Goal: Information Seeking & Learning: Learn about a topic

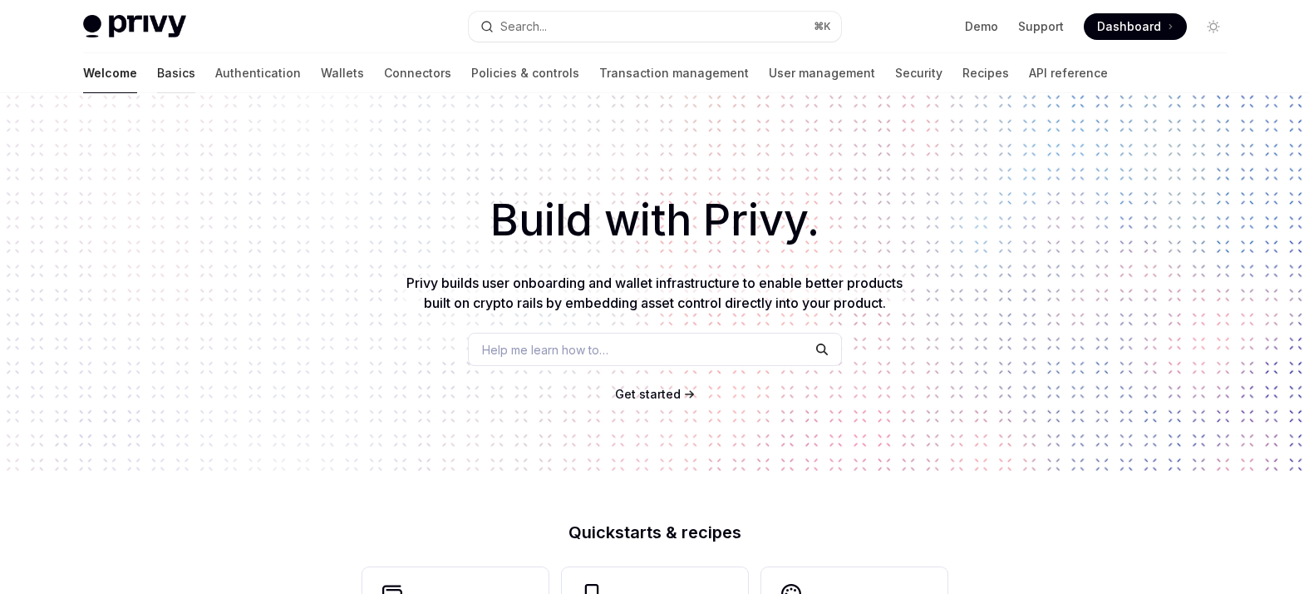
click at [157, 75] on link "Basics" at bounding box center [176, 73] width 38 height 40
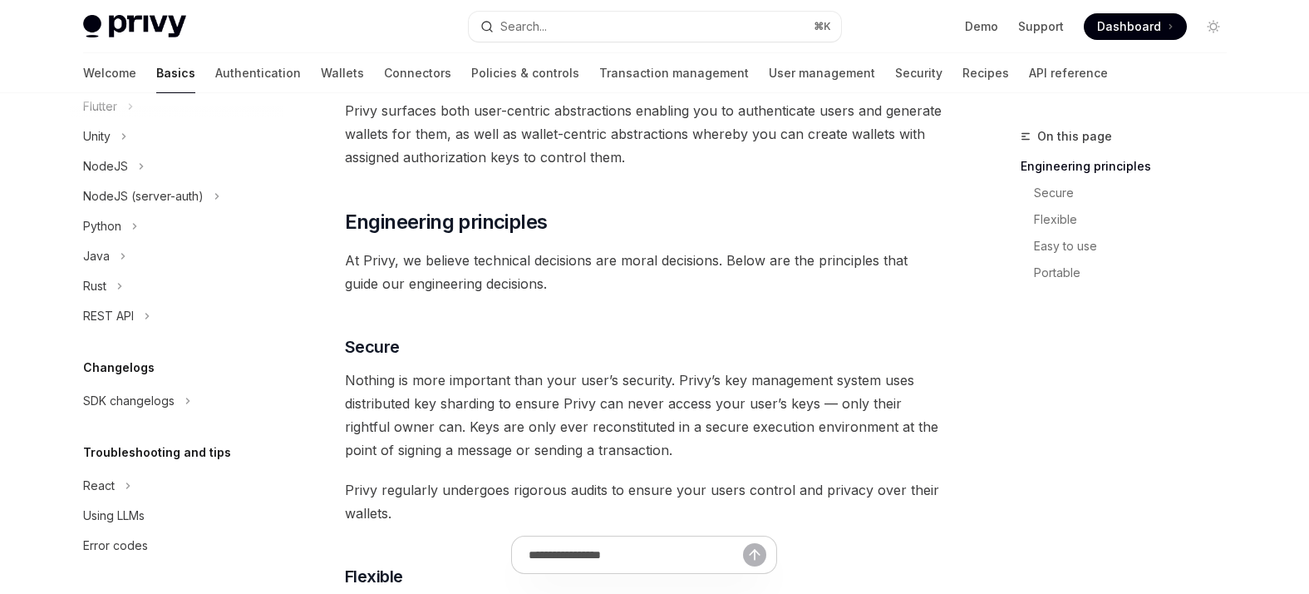
scroll to position [443, 0]
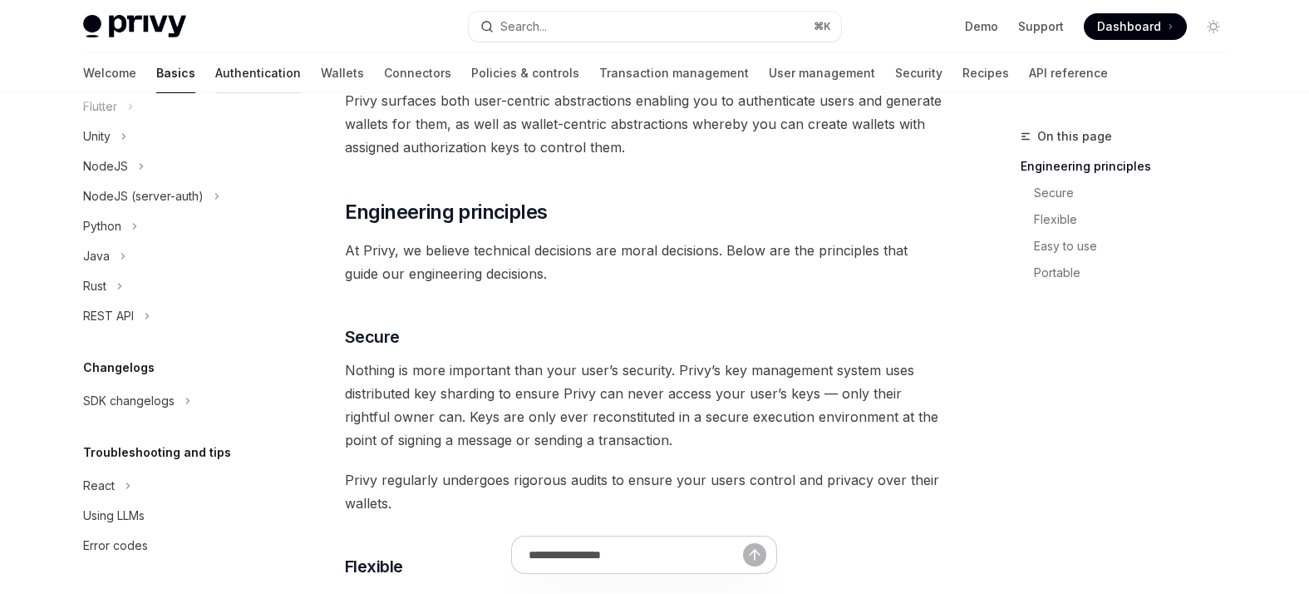
click at [215, 71] on link "Authentication" at bounding box center [258, 73] width 86 height 40
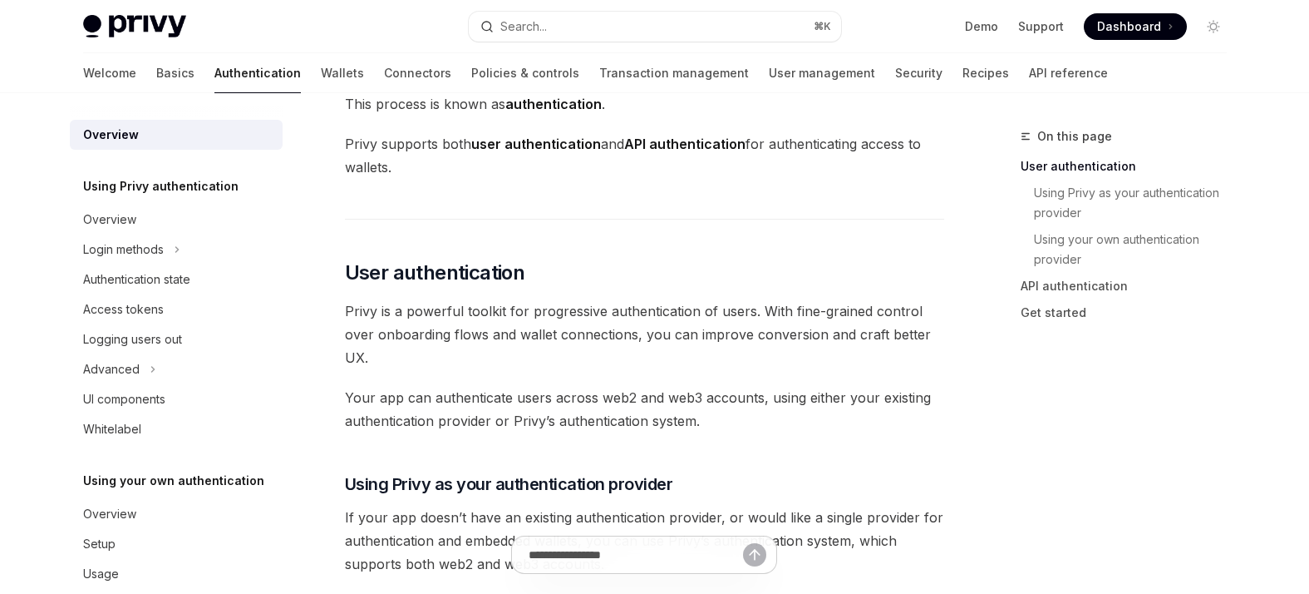
scroll to position [28, 0]
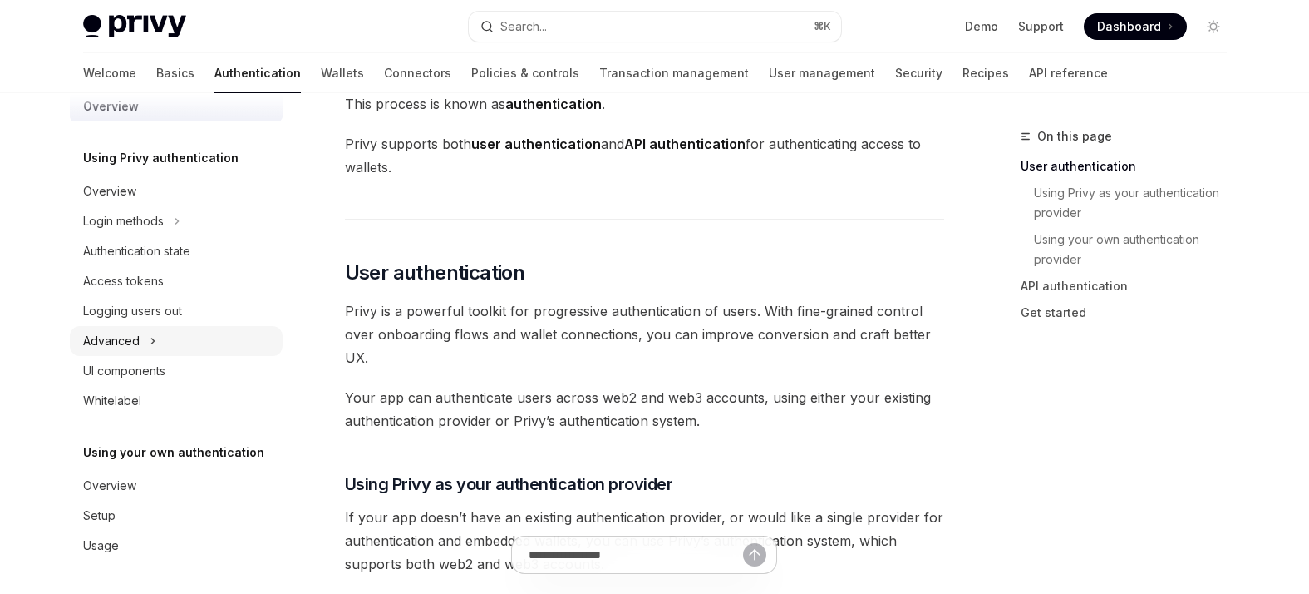
click at [127, 343] on div "Advanced" at bounding box center [111, 341] width 57 height 20
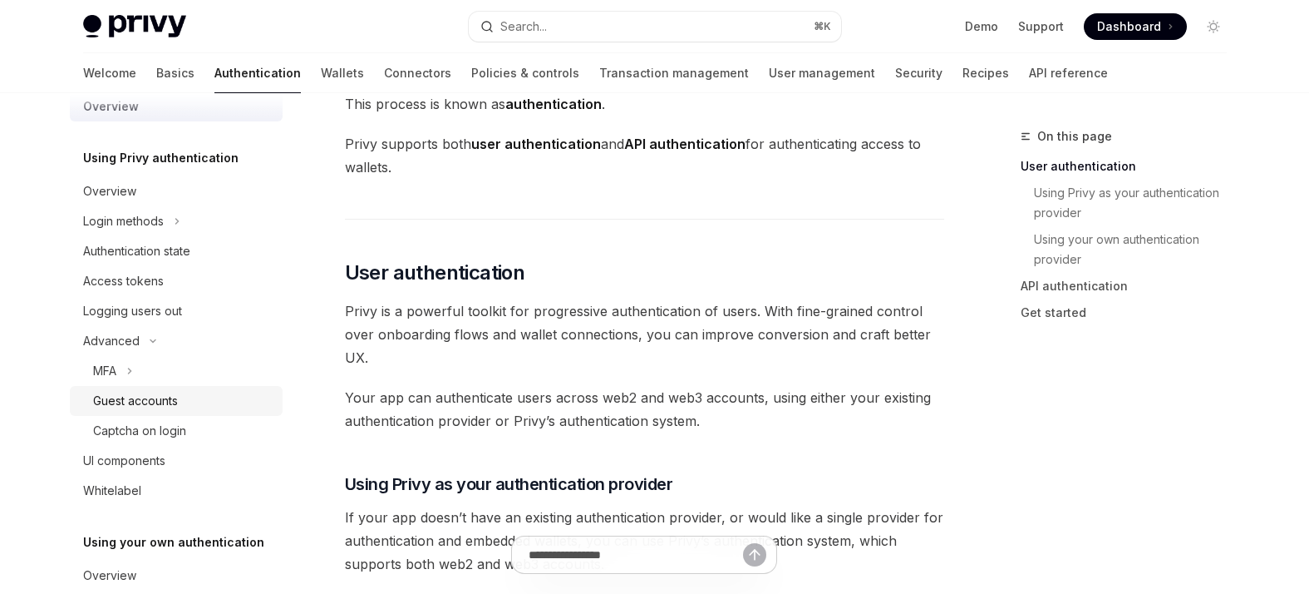
click at [129, 400] on div "Guest accounts" at bounding box center [135, 401] width 85 height 20
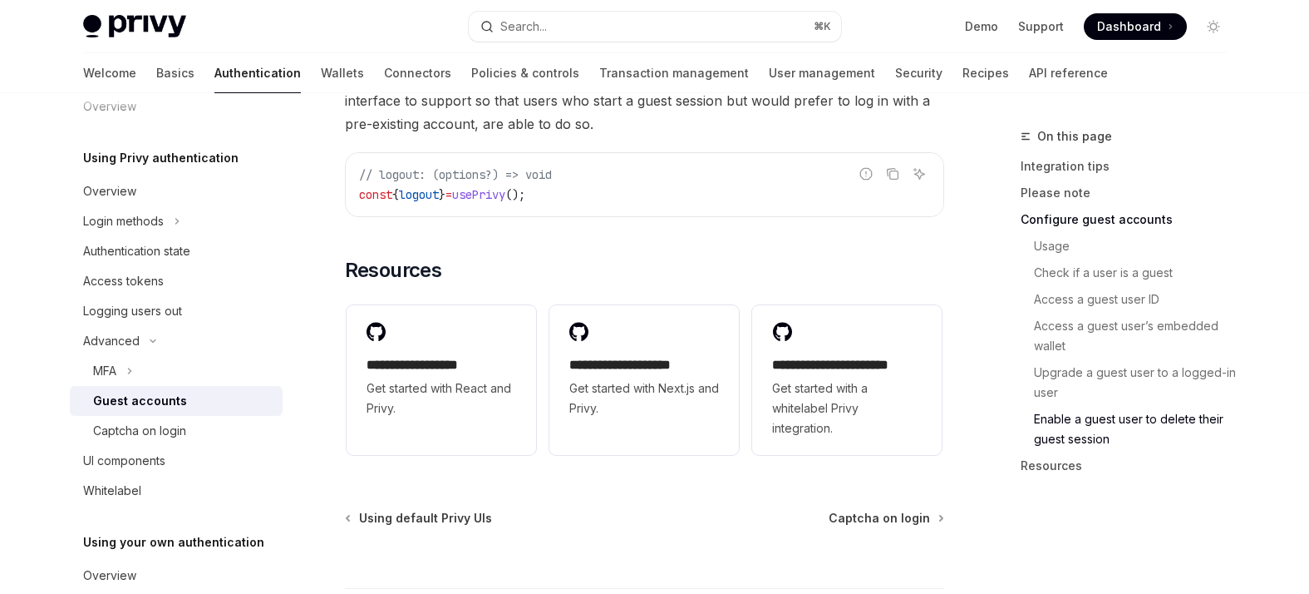
scroll to position [2953, 0]
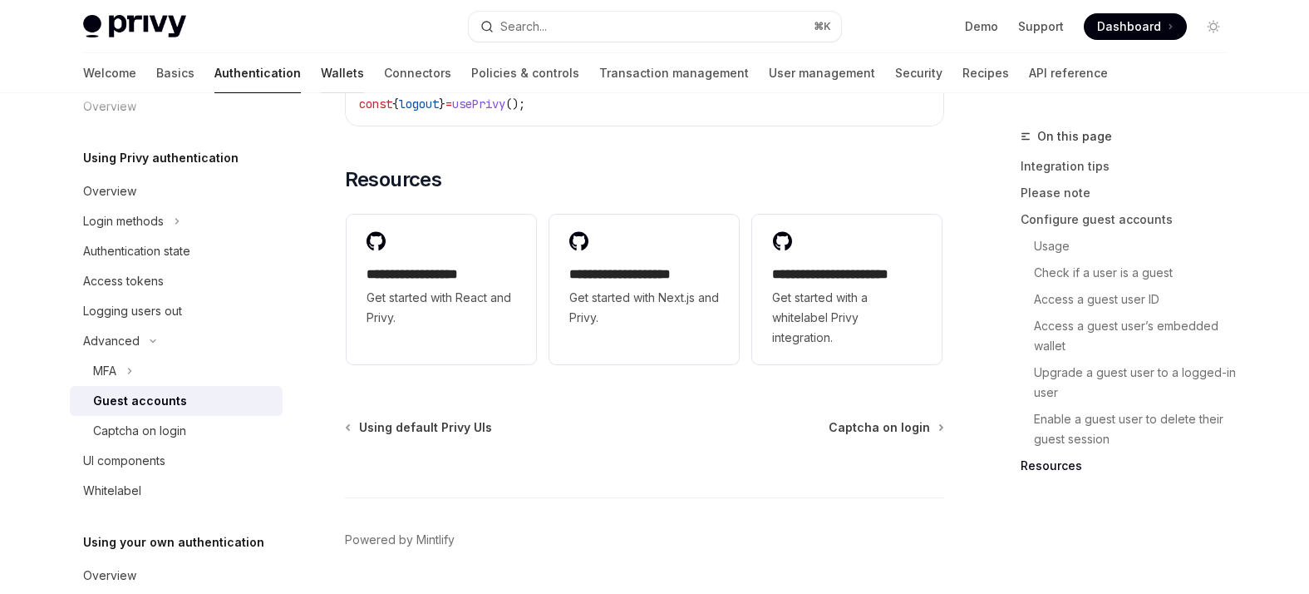
click at [321, 71] on link "Wallets" at bounding box center [342, 73] width 43 height 40
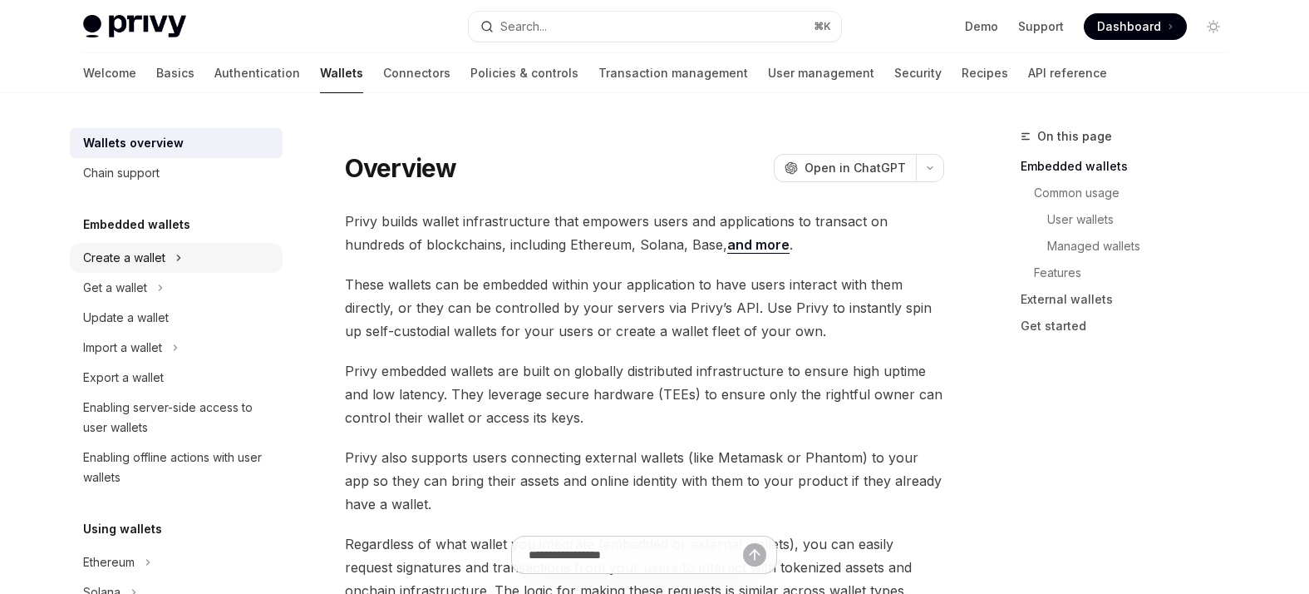
click at [177, 255] on icon "Toggle Create a wallet section" at bounding box center [178, 257] width 2 height 5
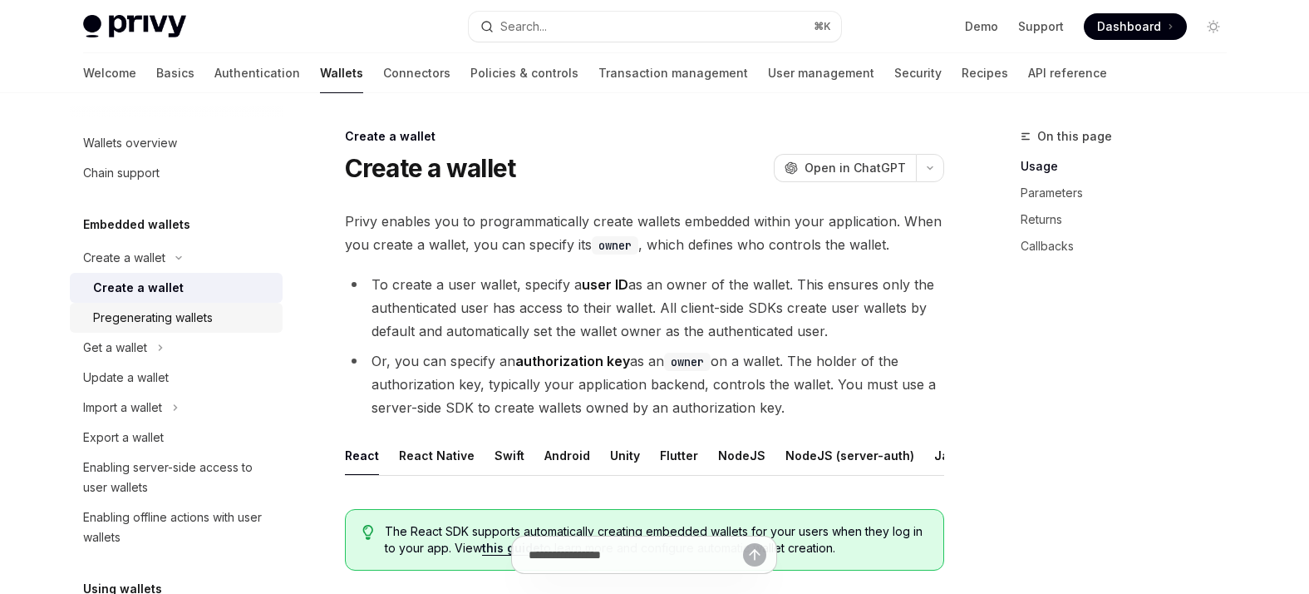
click at [168, 328] on link "Pregenerating wallets" at bounding box center [176, 318] width 213 height 30
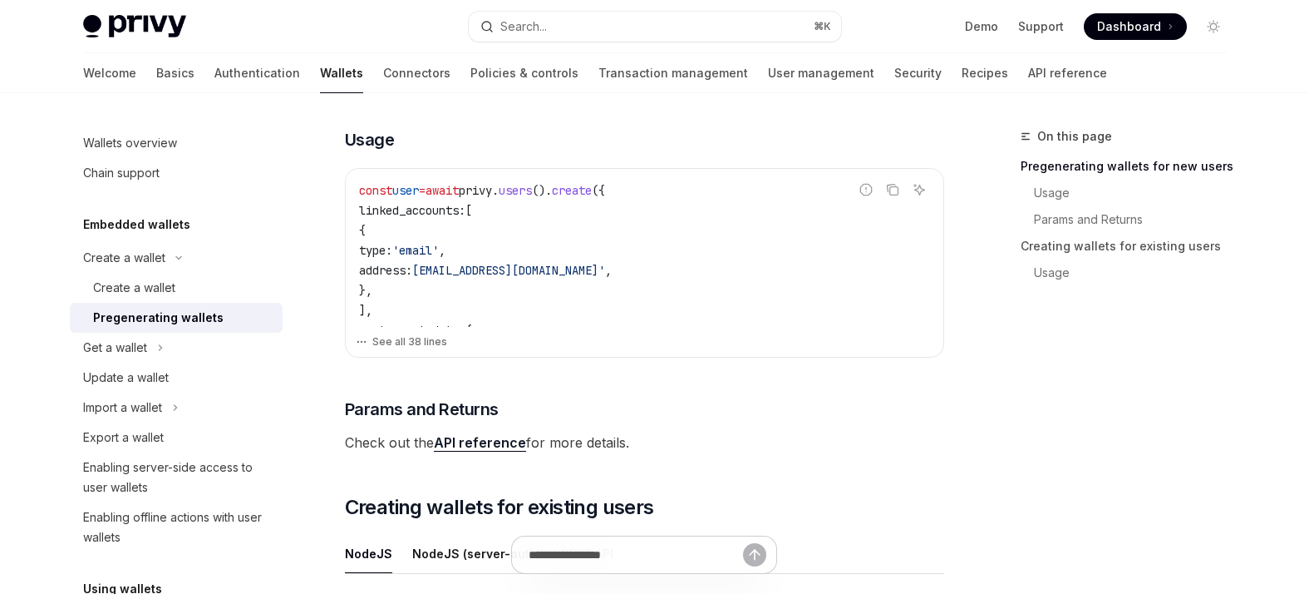
scroll to position [467, 0]
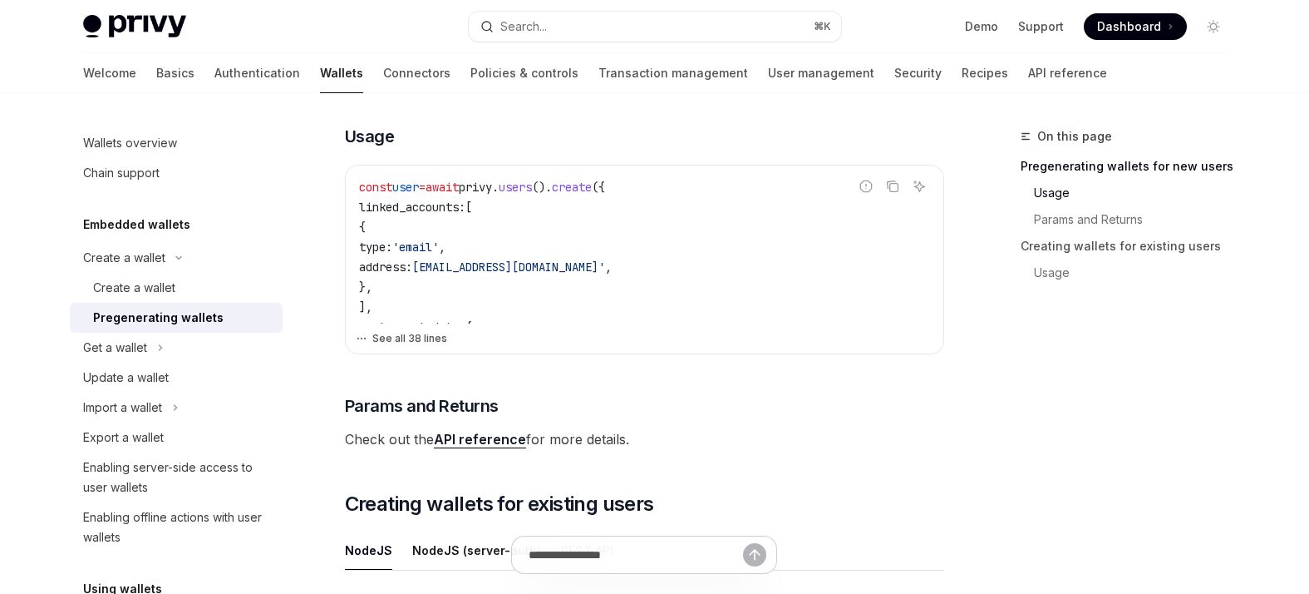
click at [550, 339] on button "See all 38 lines" at bounding box center [645, 338] width 578 height 23
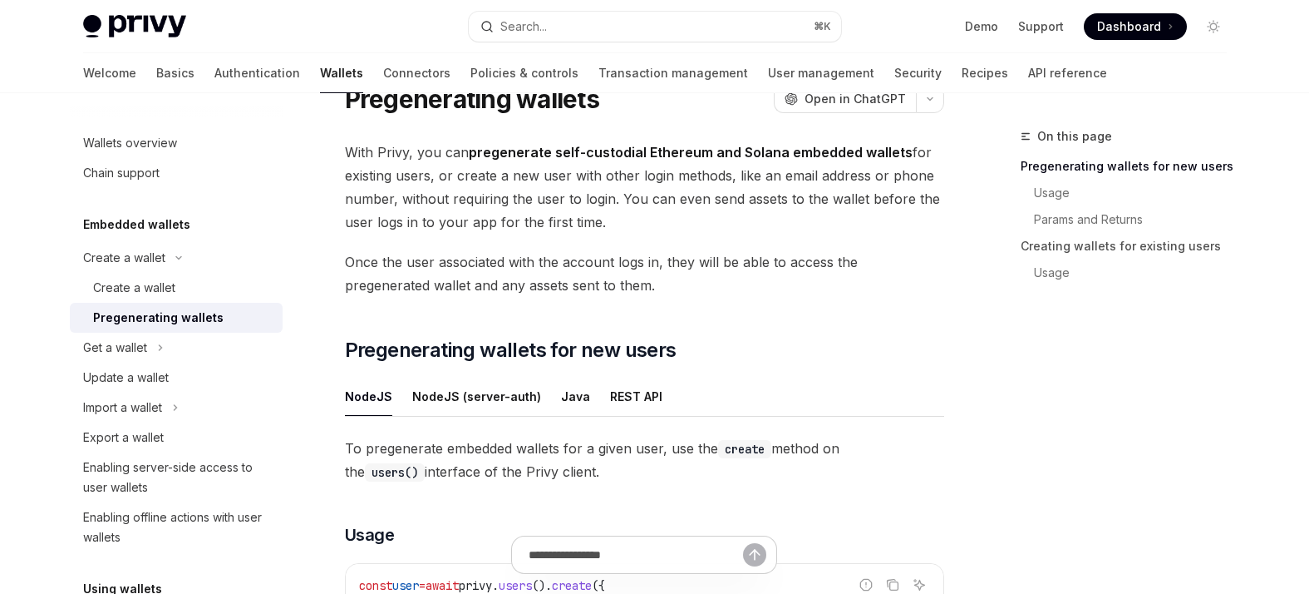
scroll to position [0, 0]
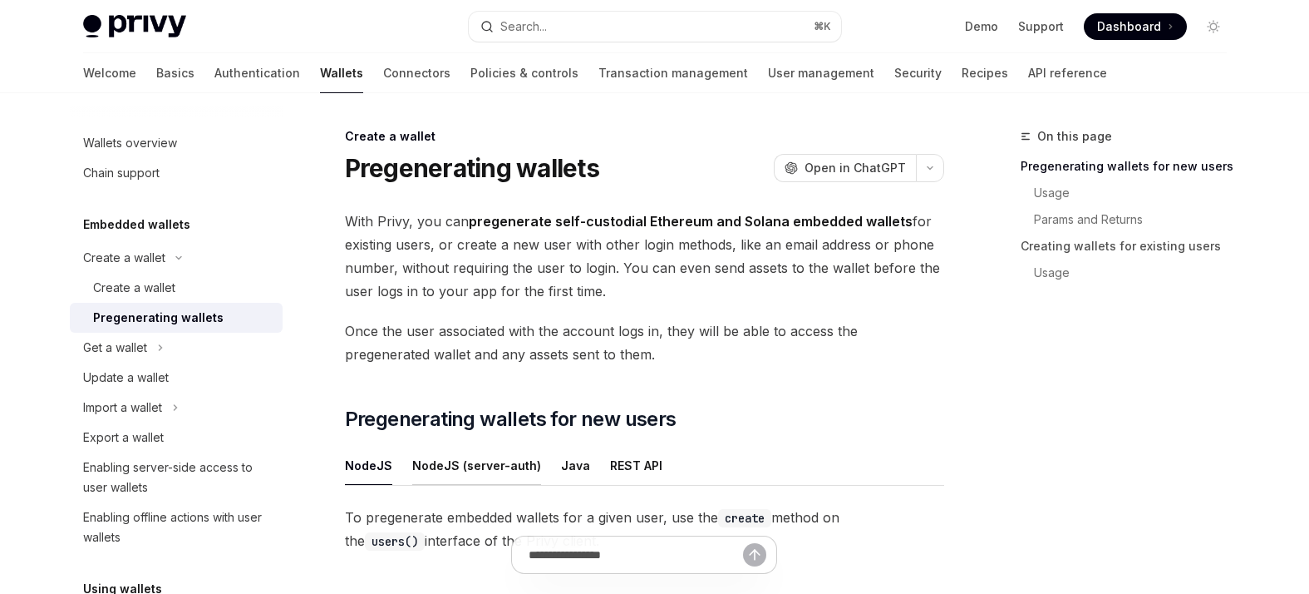
click at [472, 460] on div "NodeJS (server-auth)" at bounding box center [476, 465] width 129 height 39
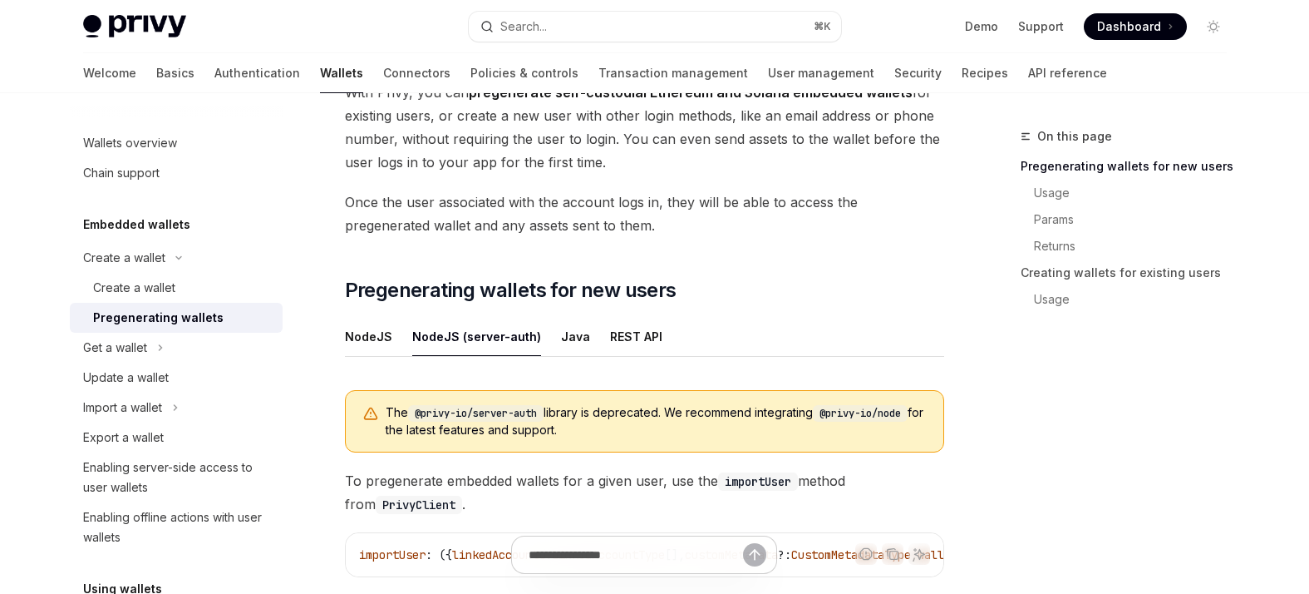
scroll to position [167, 0]
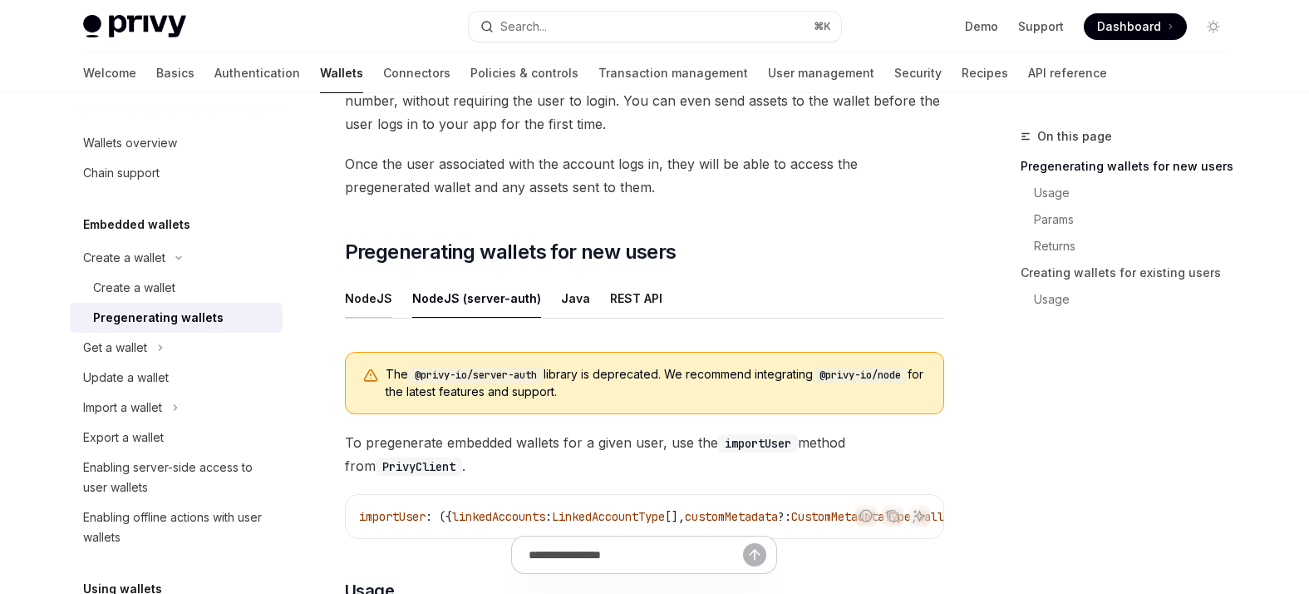
click at [371, 298] on div "NodeJS" at bounding box center [368, 298] width 47 height 39
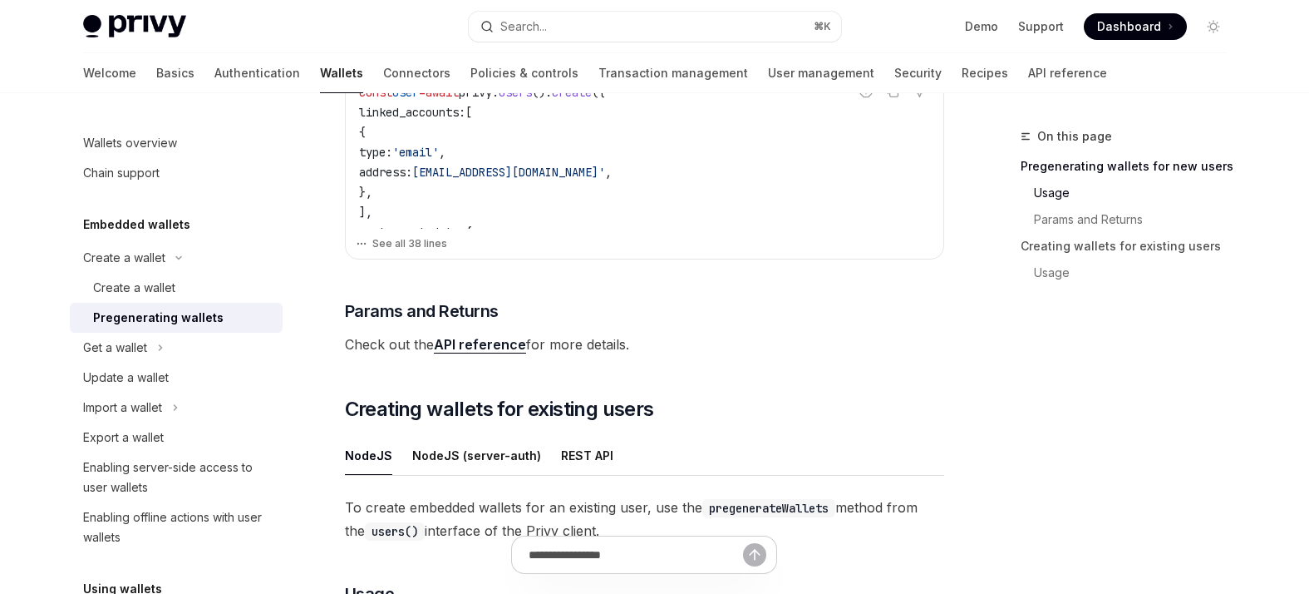
scroll to position [568, 0]
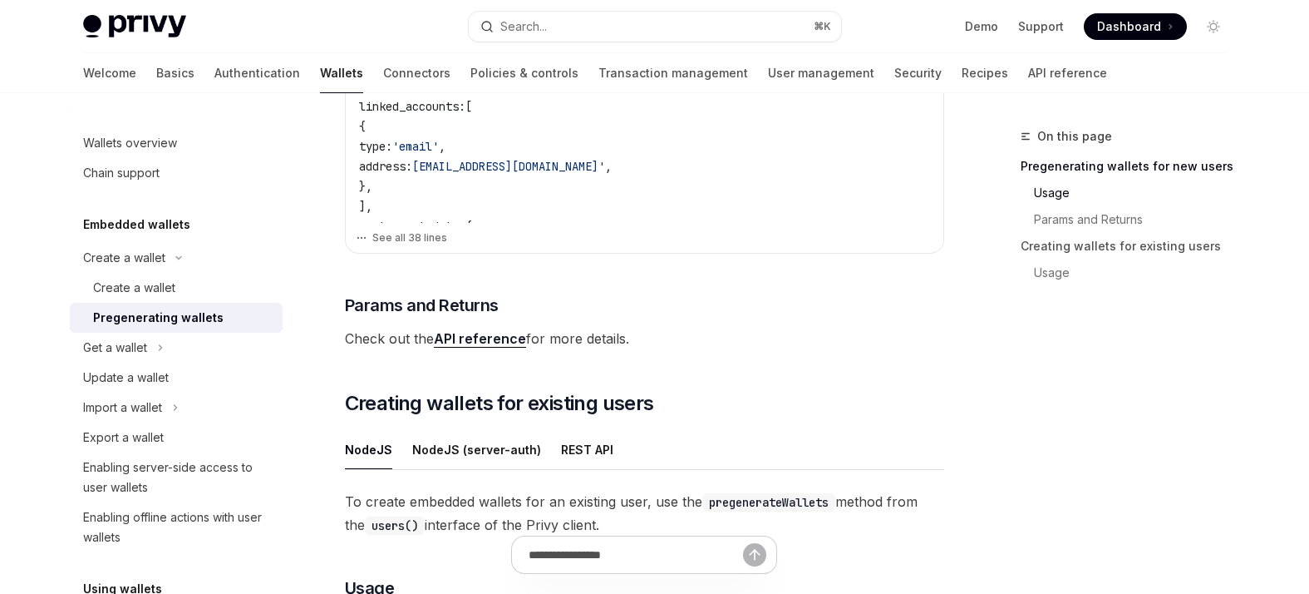
click at [487, 338] on link "API reference" at bounding box center [480, 338] width 92 height 17
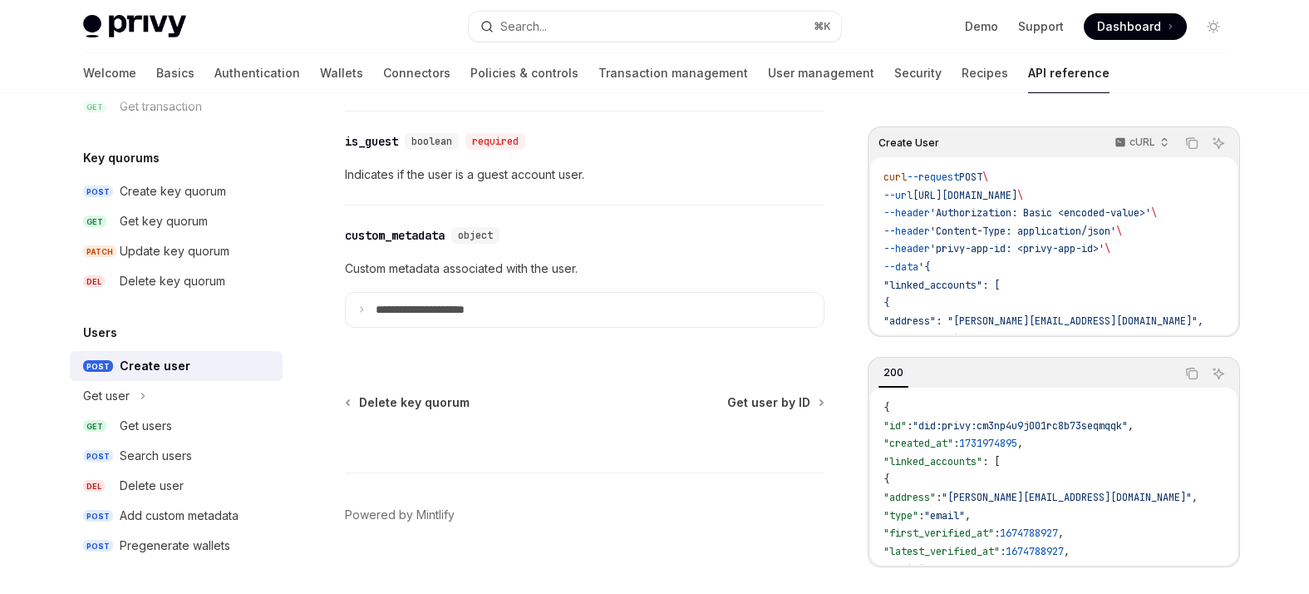
scroll to position [2068, 0]
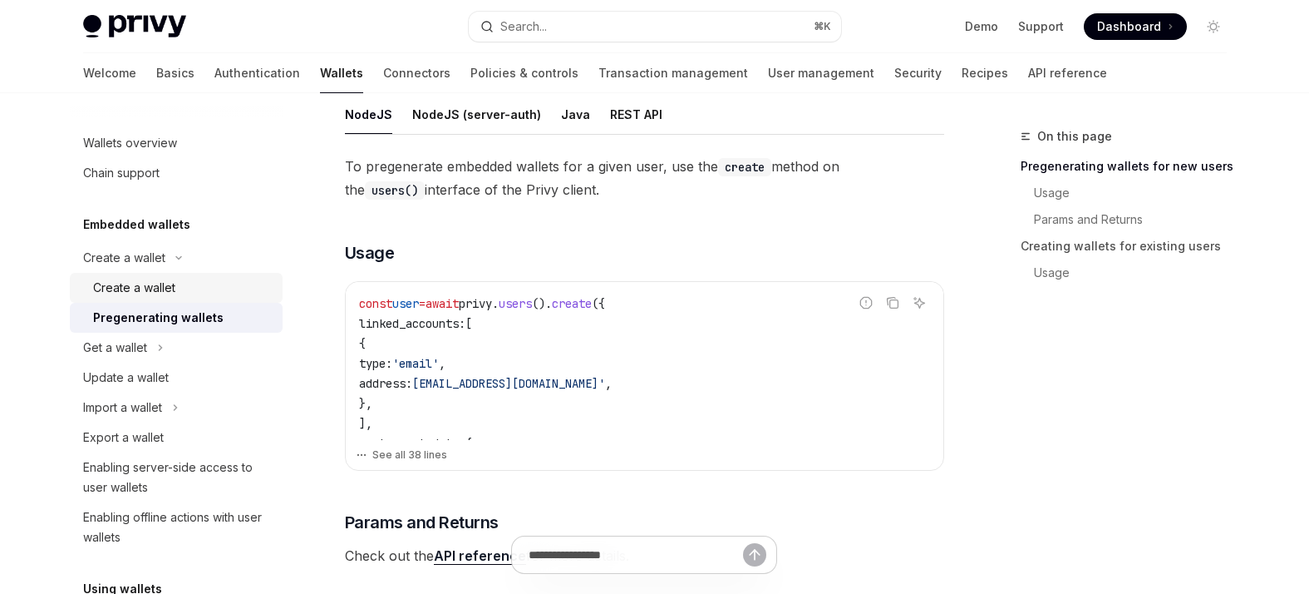
scroll to position [336, 0]
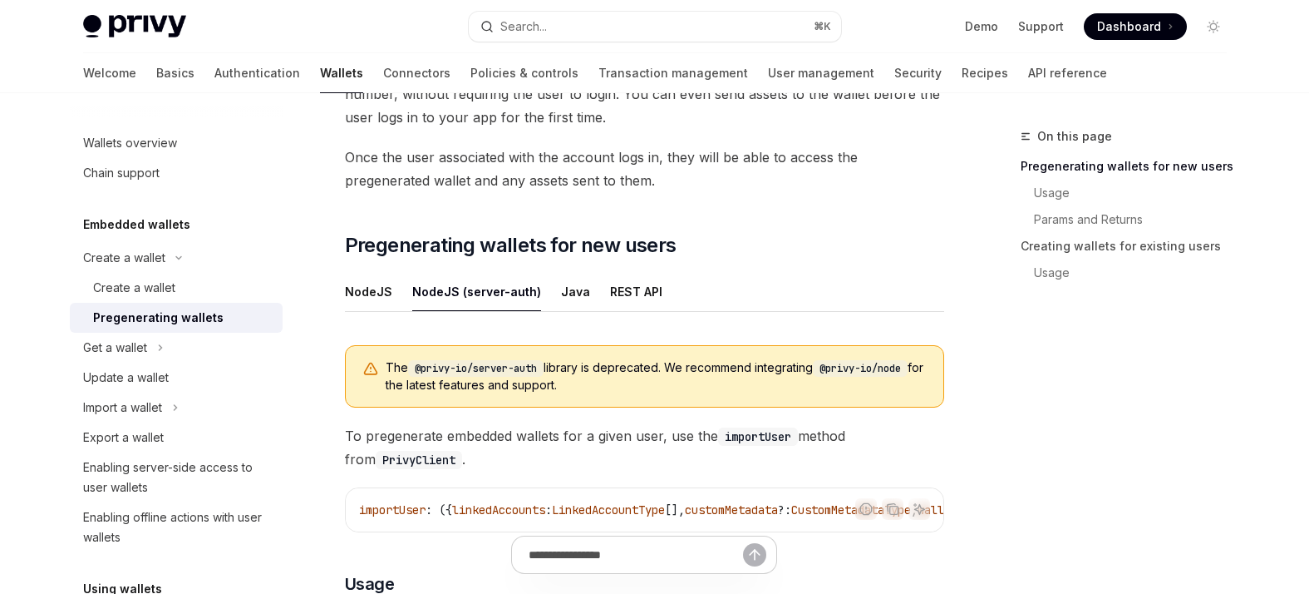
scroll to position [167, 0]
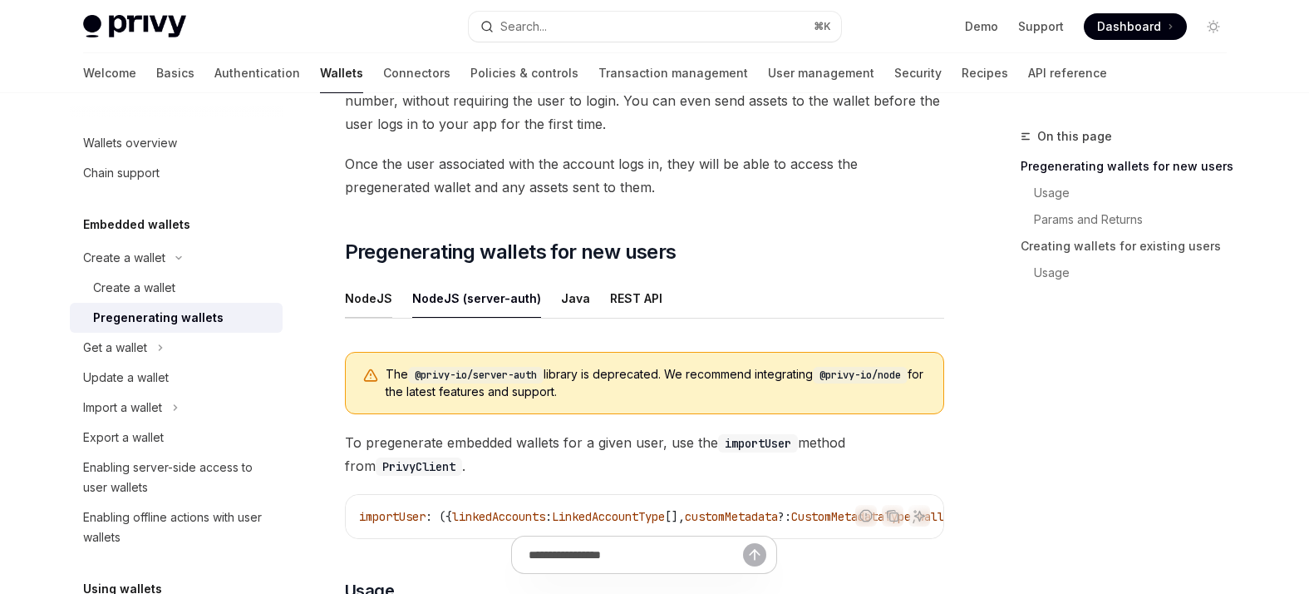
click at [365, 308] on div "NodeJS" at bounding box center [368, 298] width 47 height 39
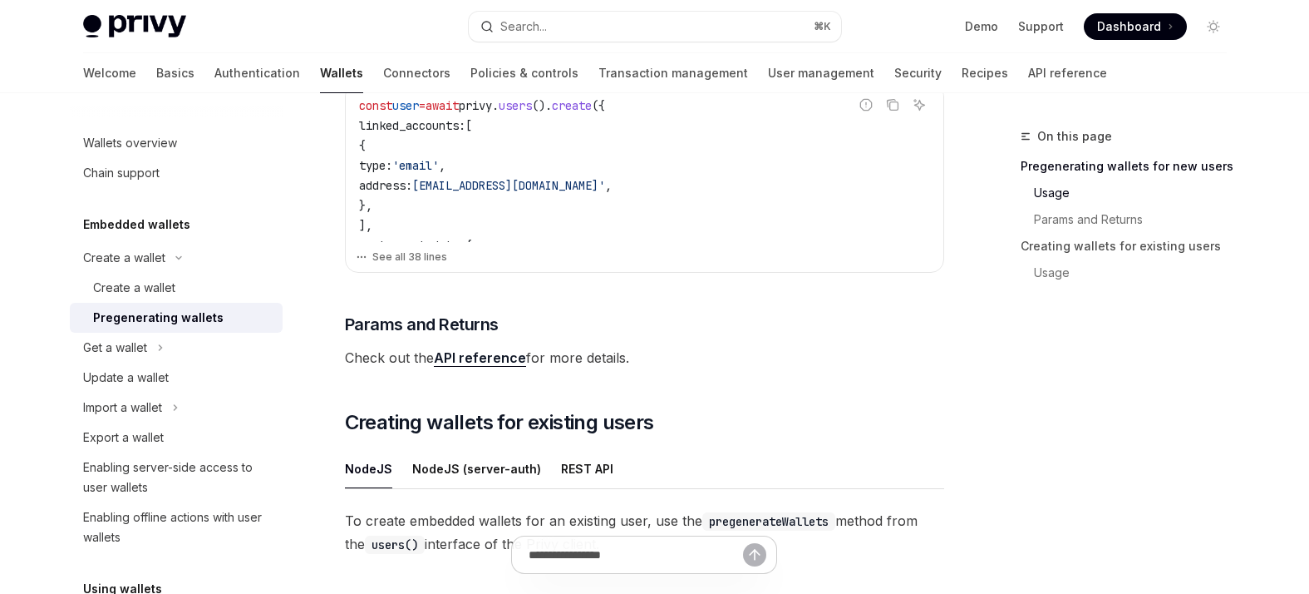
scroll to position [550, 0]
click at [527, 254] on button "See all 38 lines" at bounding box center [645, 255] width 578 height 23
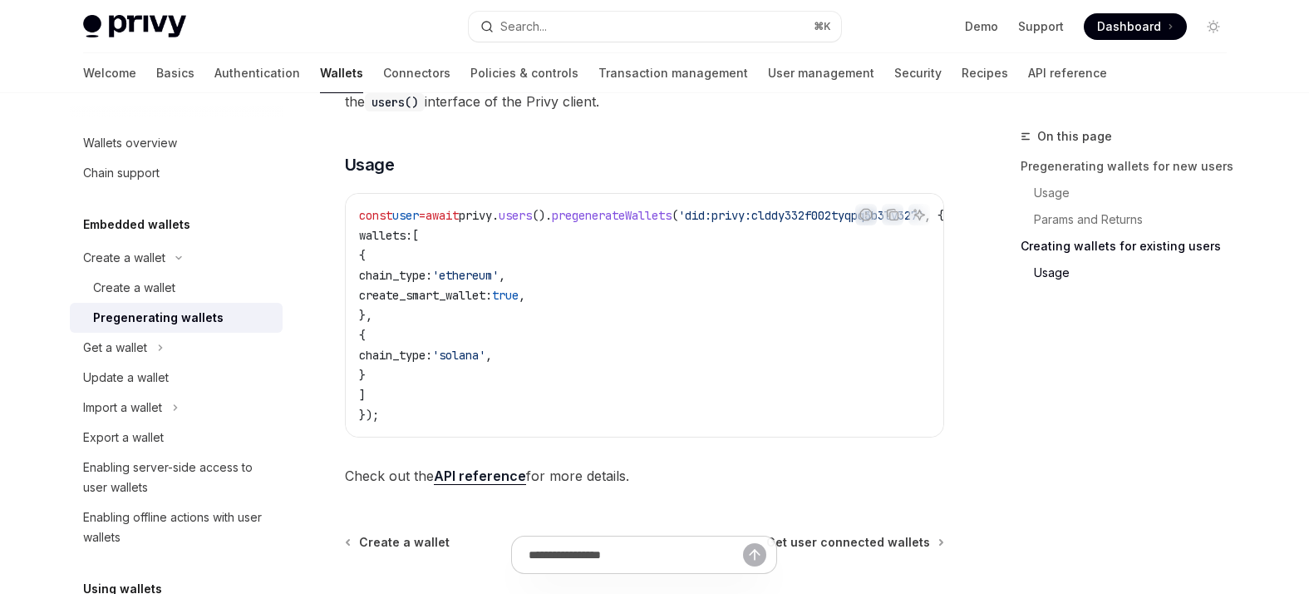
scroll to position [1625, 0]
click at [155, 416] on div "Import a wallet" at bounding box center [122, 407] width 79 height 20
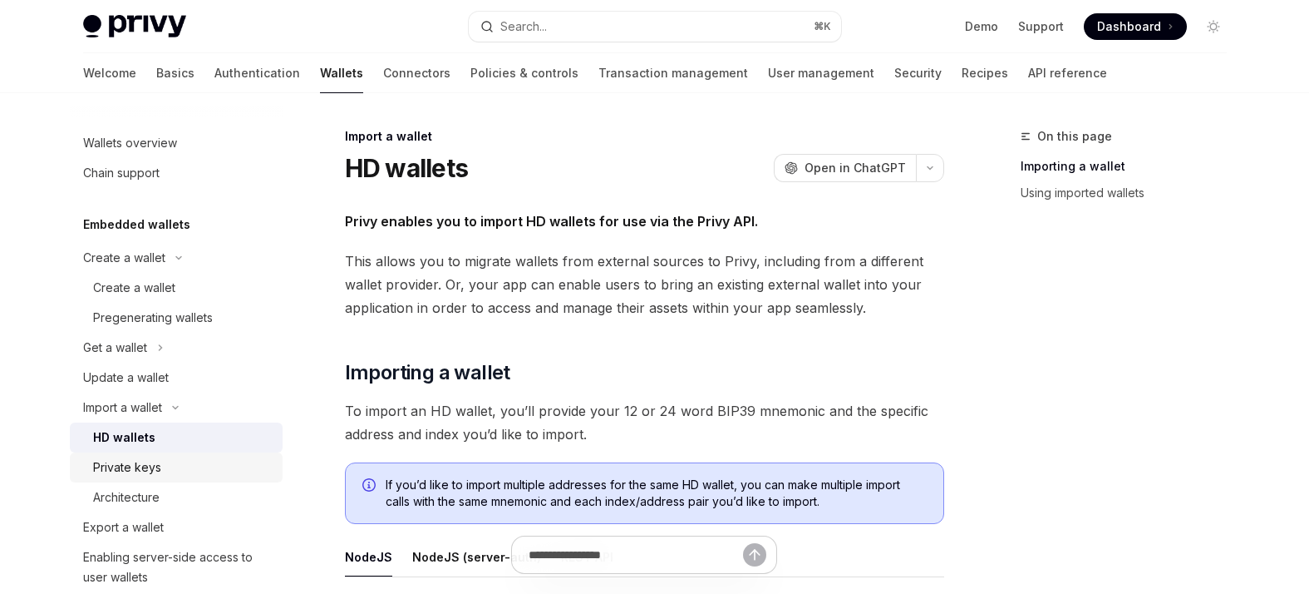
click at [139, 476] on div "Private keys" at bounding box center [127, 467] width 68 height 20
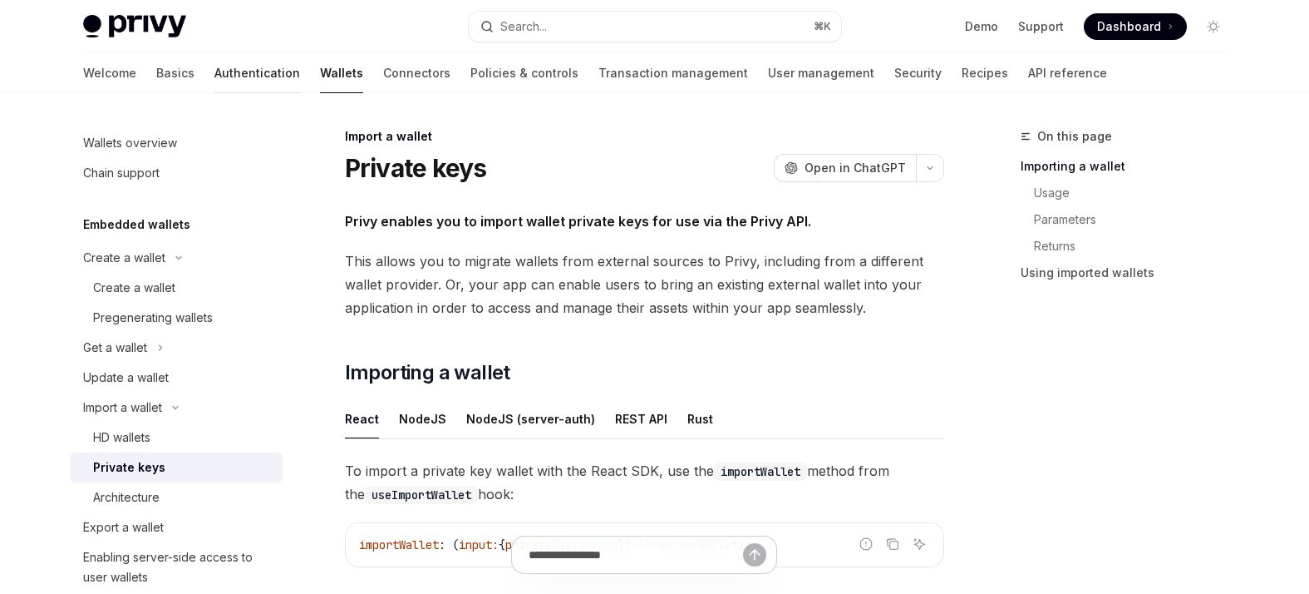
click at [214, 74] on link "Authentication" at bounding box center [257, 73] width 86 height 40
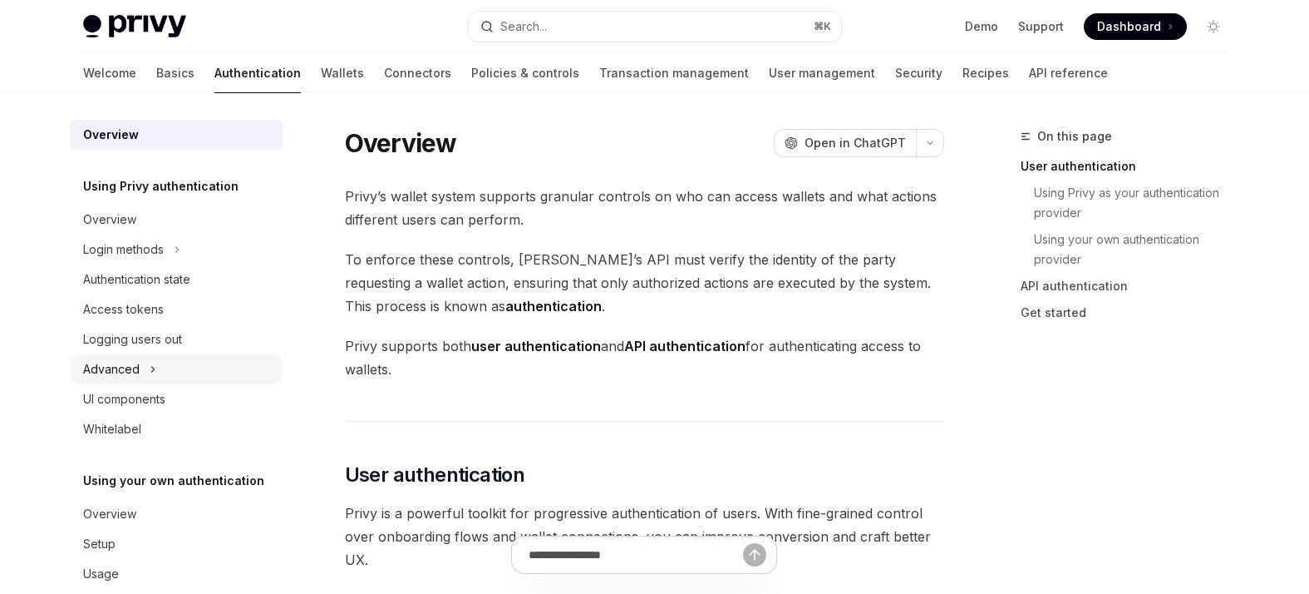
click at [132, 366] on div "Advanced" at bounding box center [111, 369] width 57 height 20
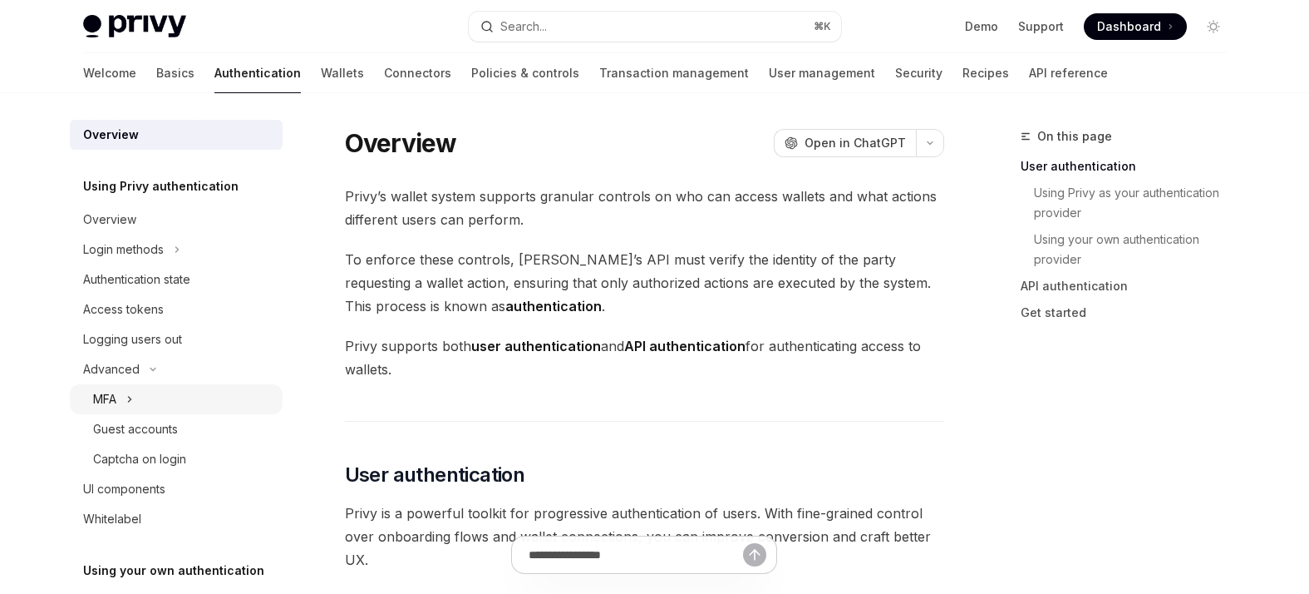
click at [118, 402] on button "MFA" at bounding box center [176, 399] width 213 height 30
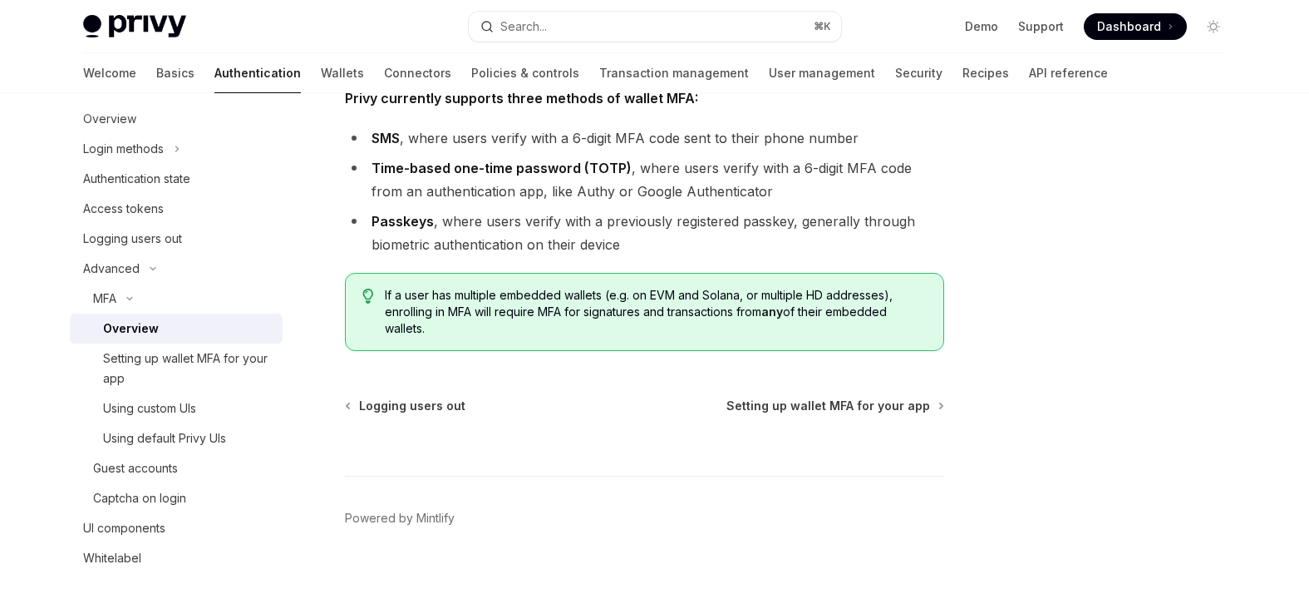
scroll to position [810, 0]
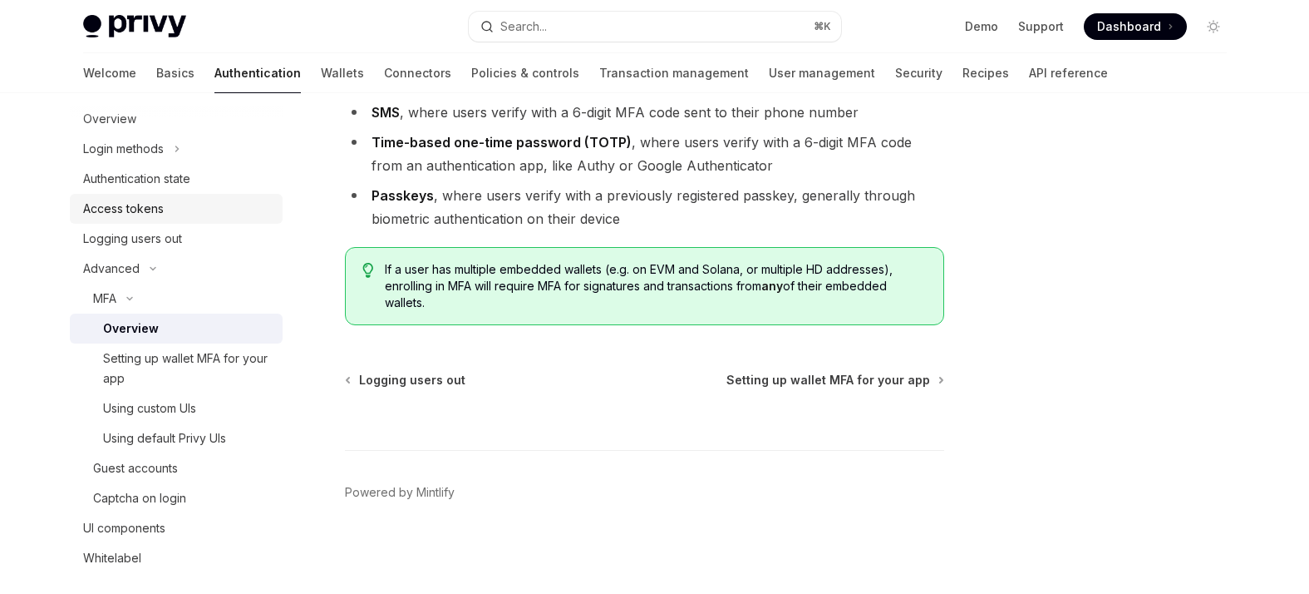
click at [134, 215] on div "Access tokens" at bounding box center [123, 209] width 81 height 20
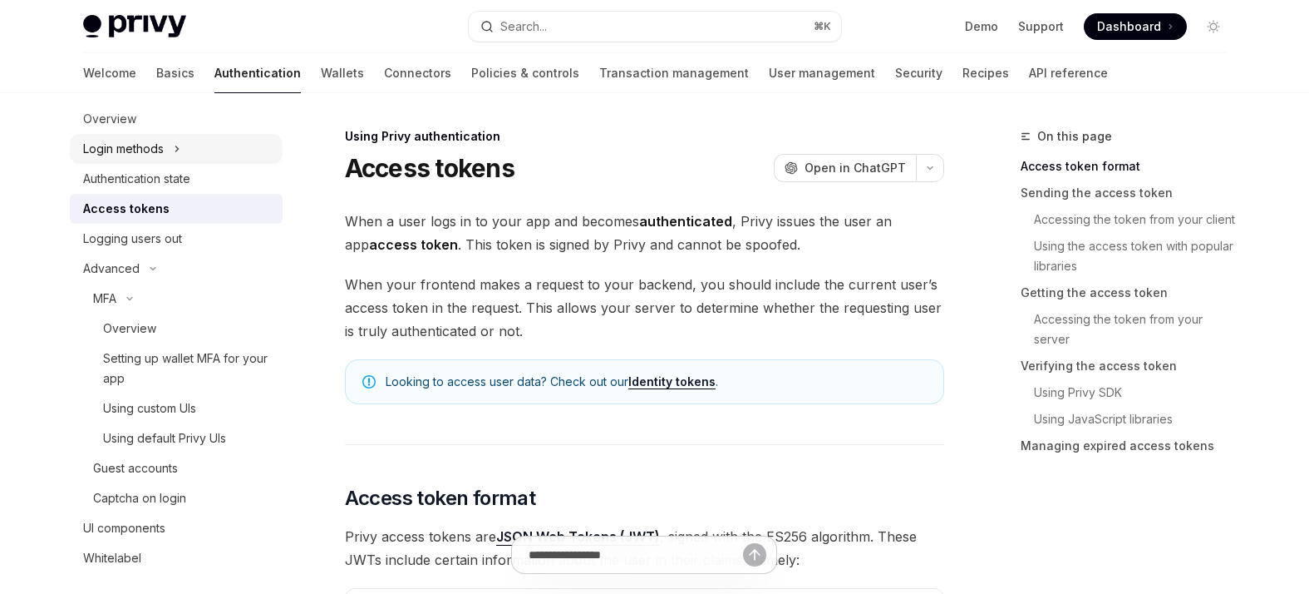
click at [146, 148] on div "Login methods" at bounding box center [123, 149] width 81 height 20
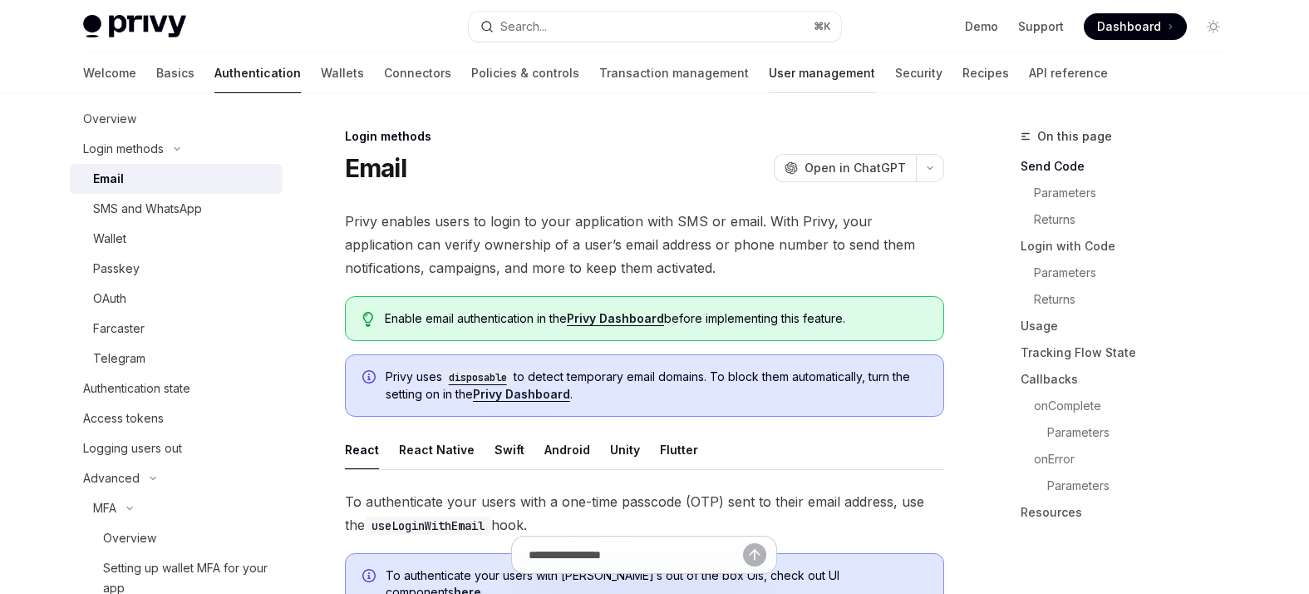
click at [769, 77] on link "User management" at bounding box center [822, 73] width 106 height 40
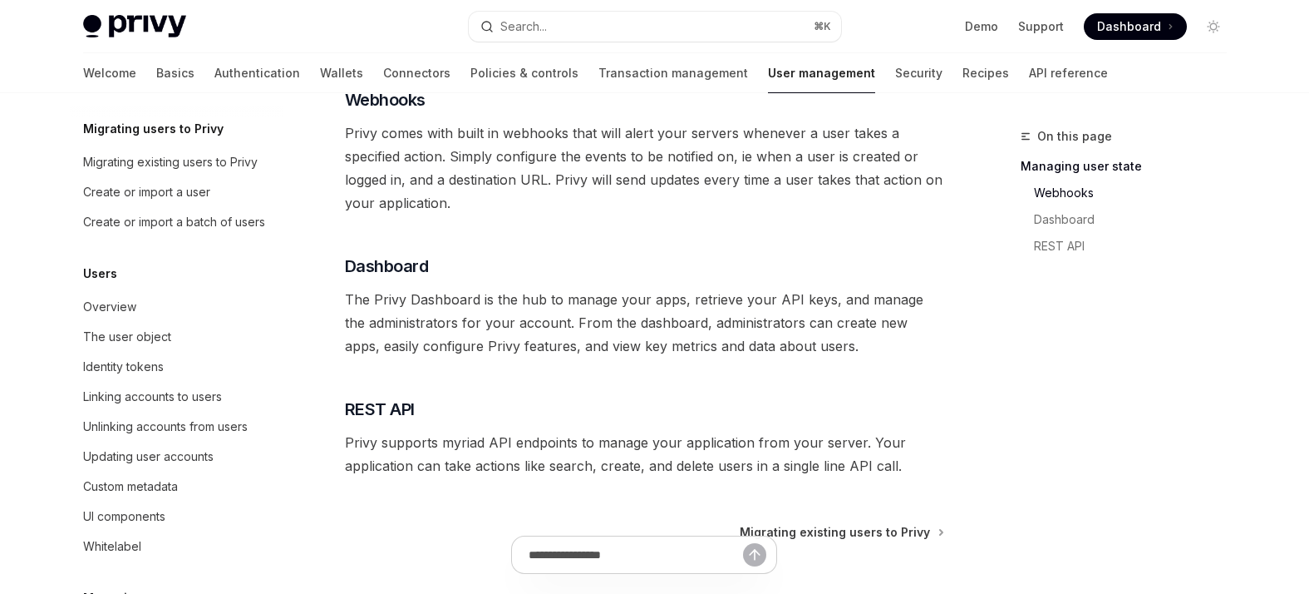
scroll to position [60, 0]
click at [193, 451] on div "Updating user accounts" at bounding box center [148, 454] width 131 height 20
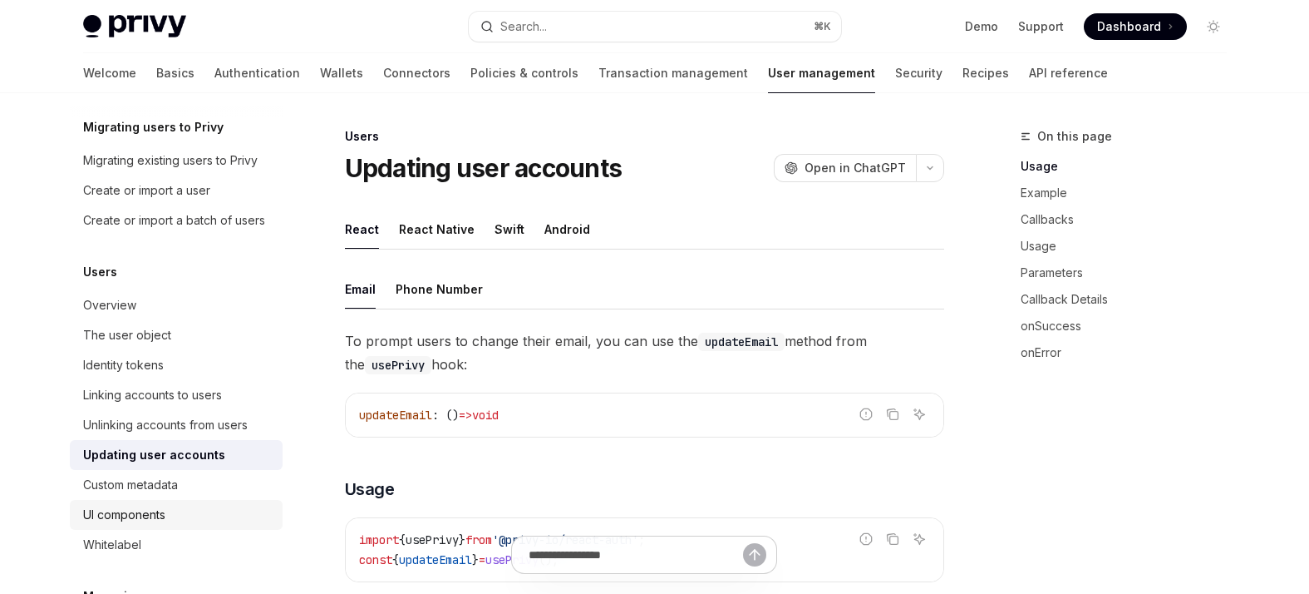
scroll to position [15, 0]
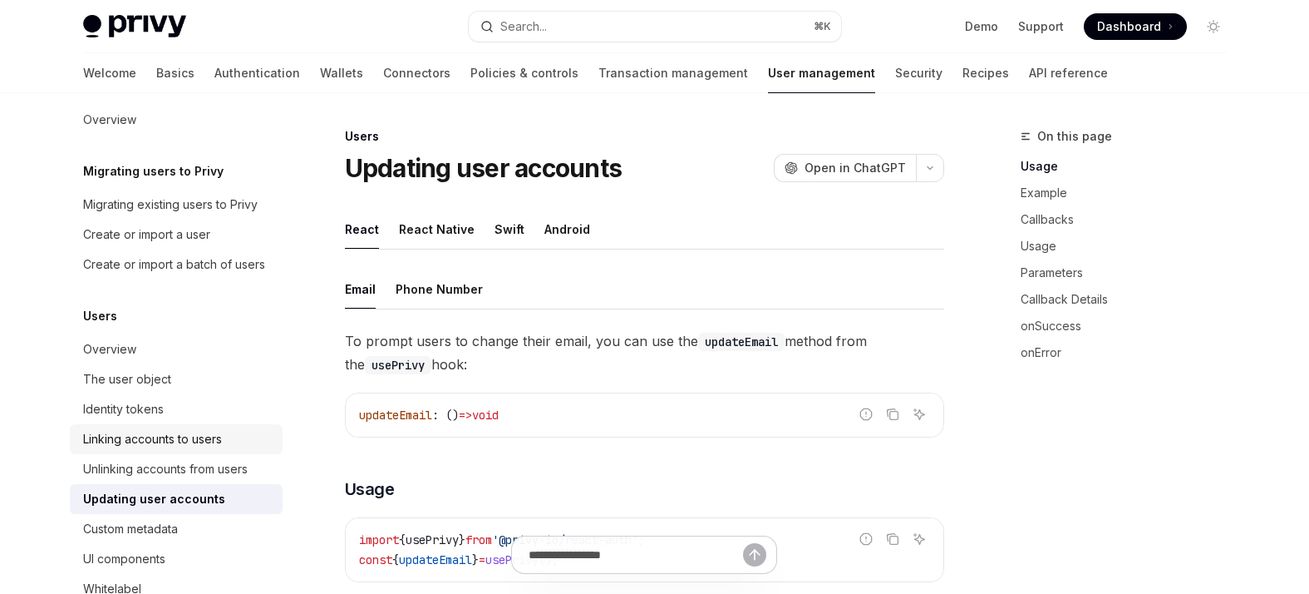
click at [194, 432] on div "Linking accounts to users" at bounding box center [152, 439] width 139 height 20
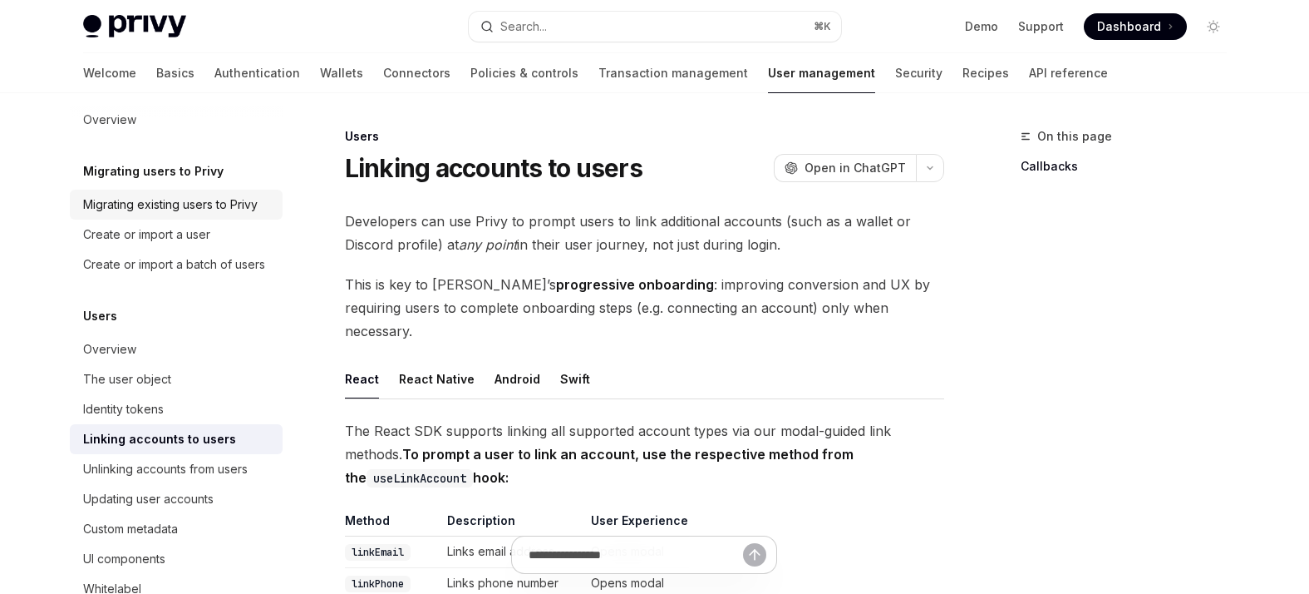
click at [242, 202] on div "Migrating existing users to Privy" at bounding box center [170, 205] width 175 height 20
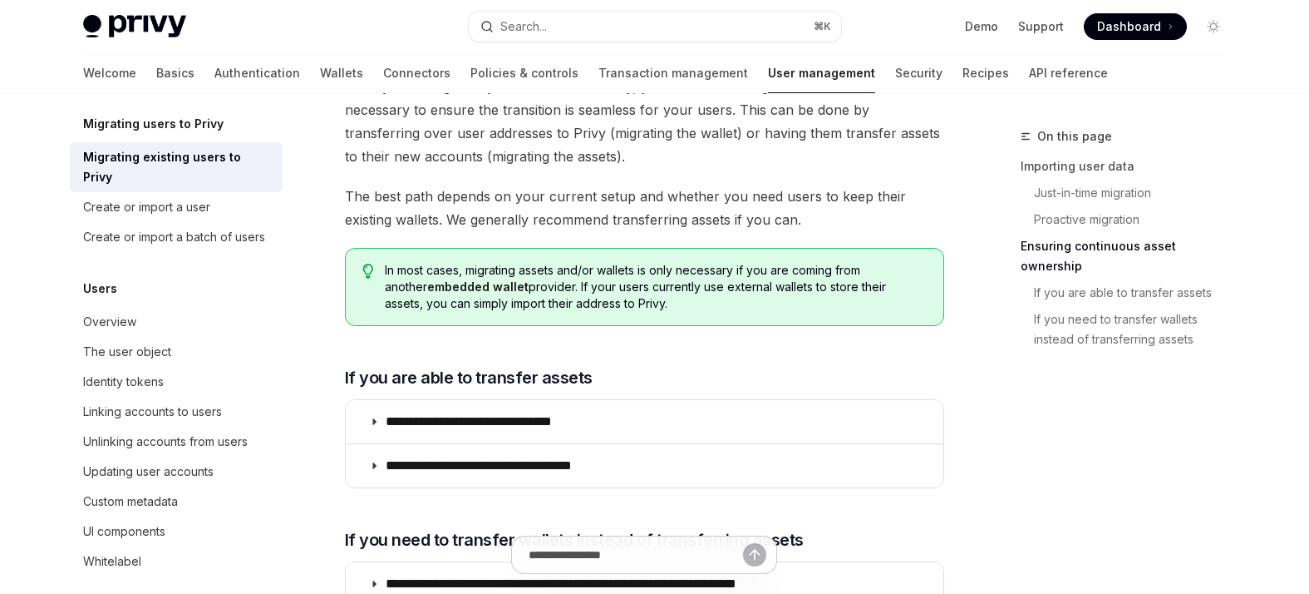
scroll to position [78, 0]
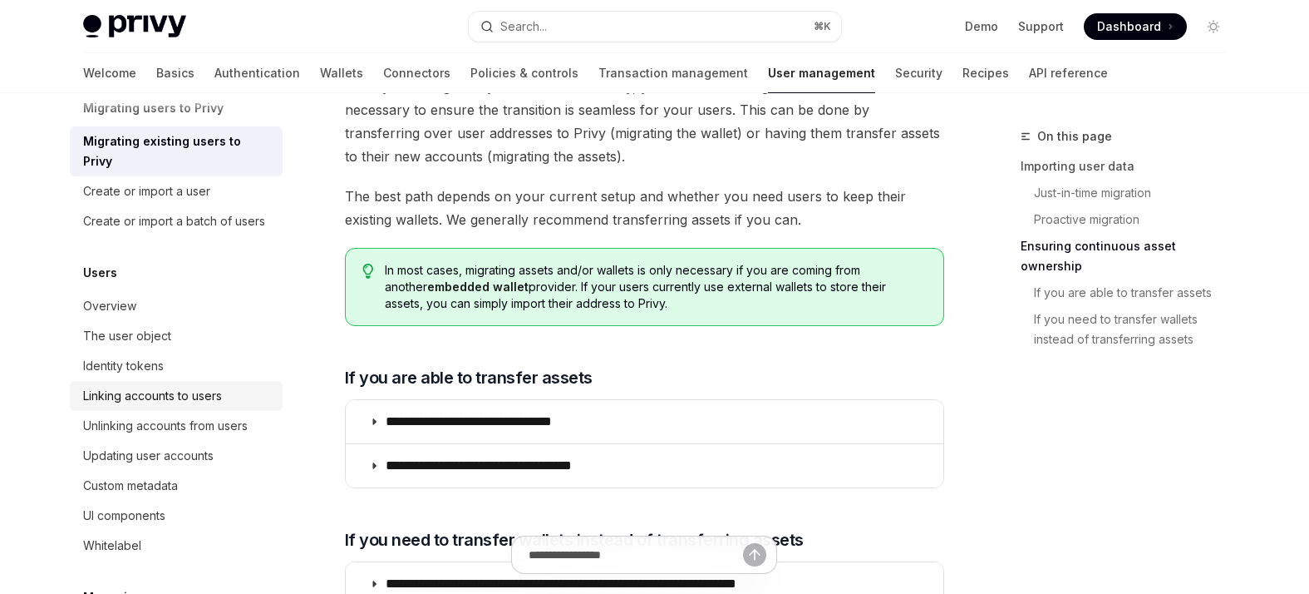
click at [179, 386] on div "Linking accounts to users" at bounding box center [152, 396] width 139 height 20
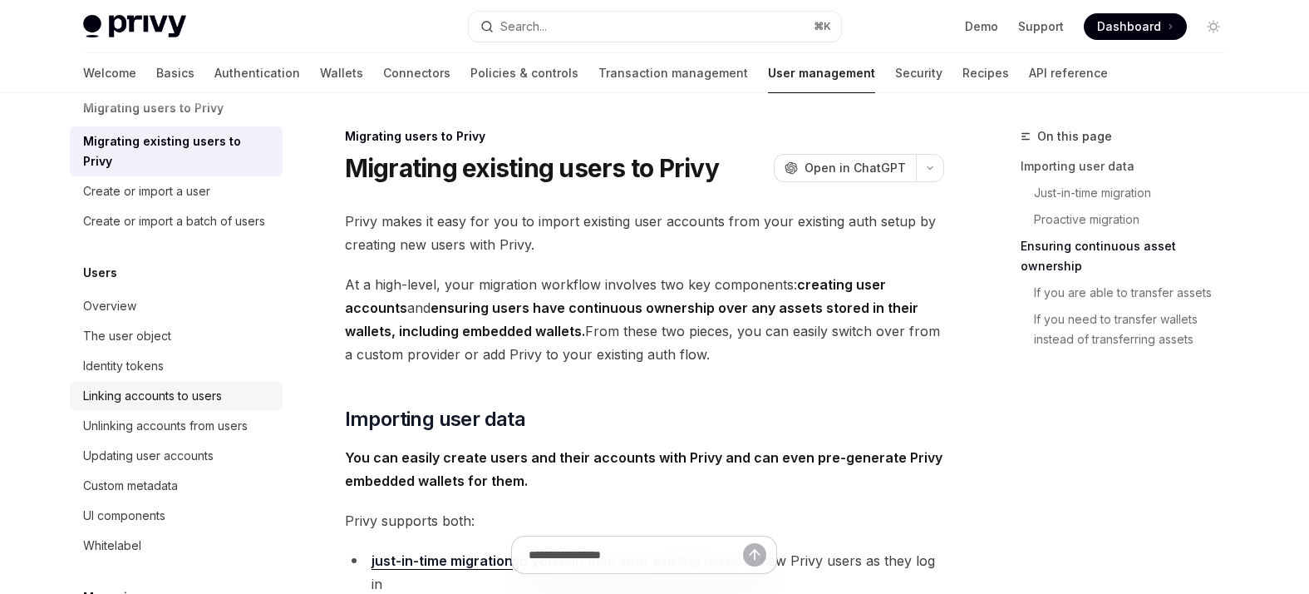
type textarea "*"
